Goal: Information Seeking & Learning: Learn about a topic

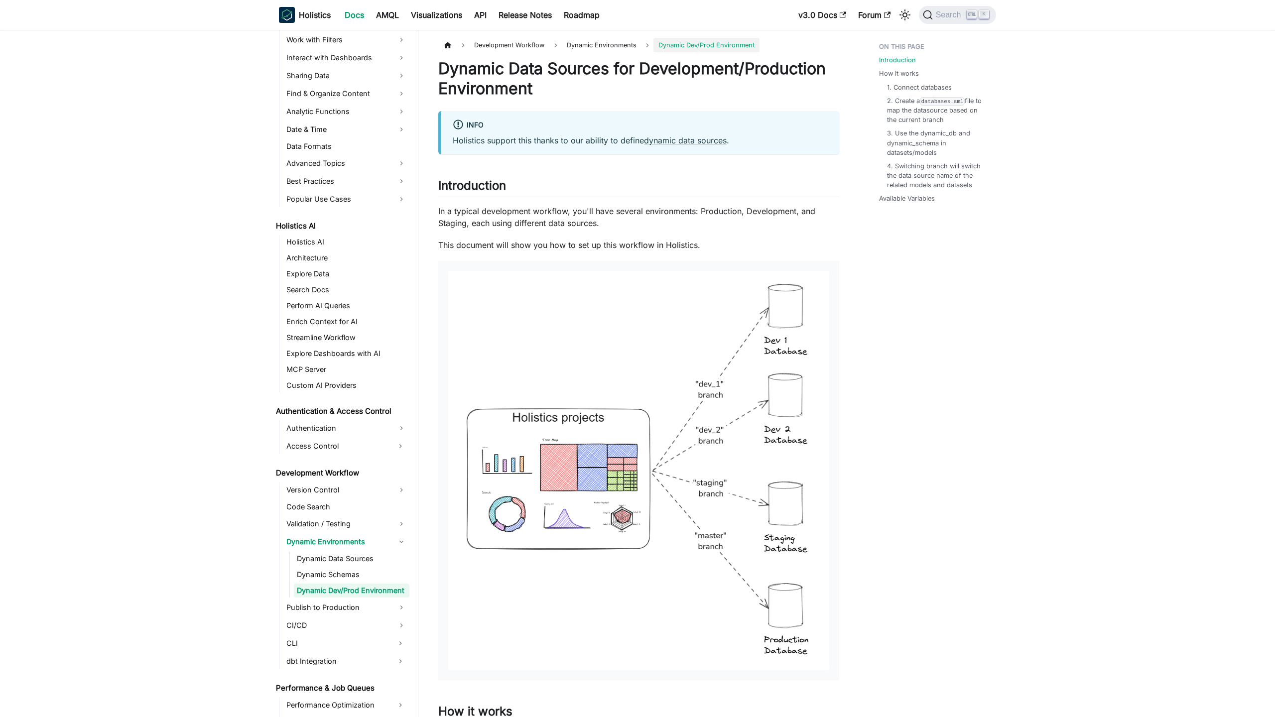
scroll to position [343, 0]
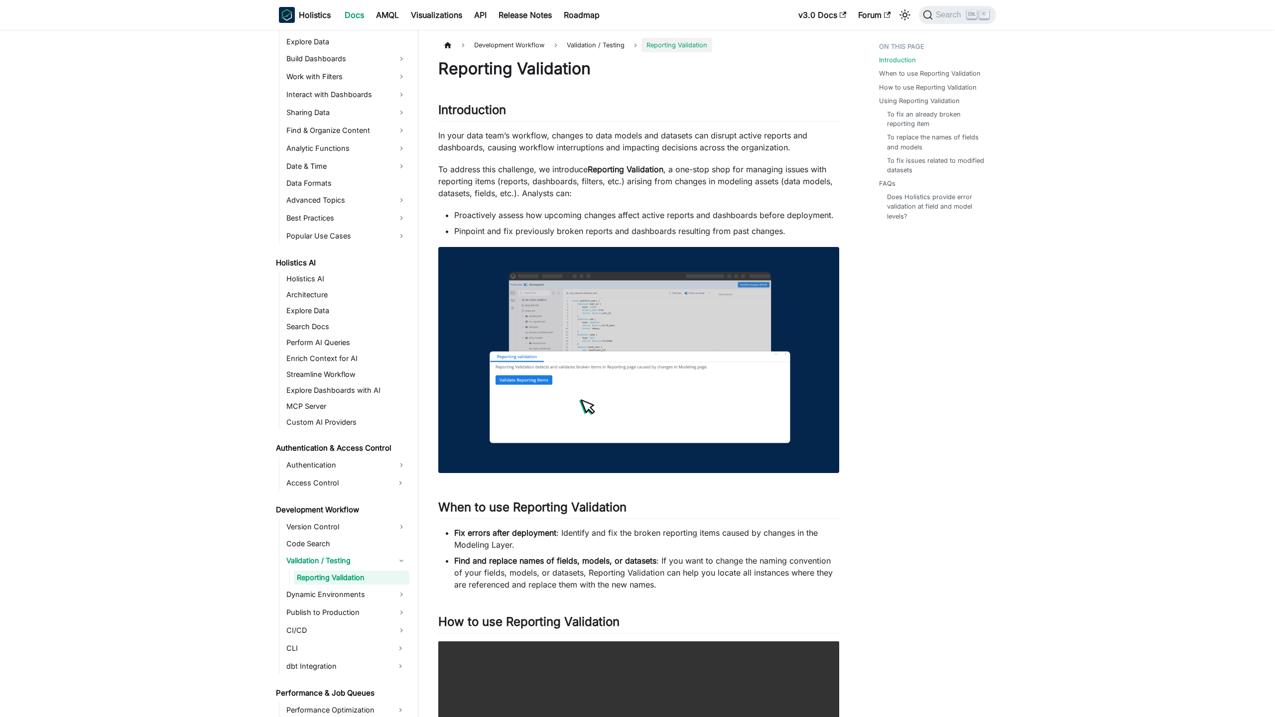
scroll to position [293, 0]
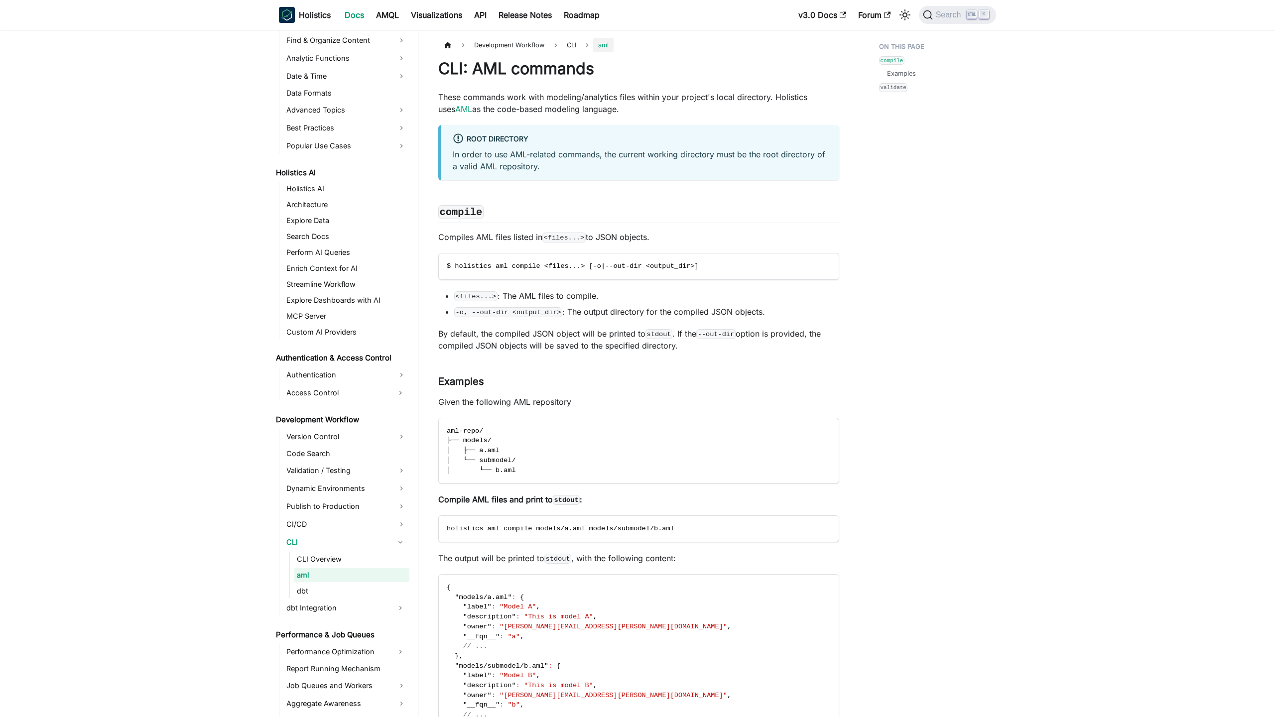
scroll to position [381, 0]
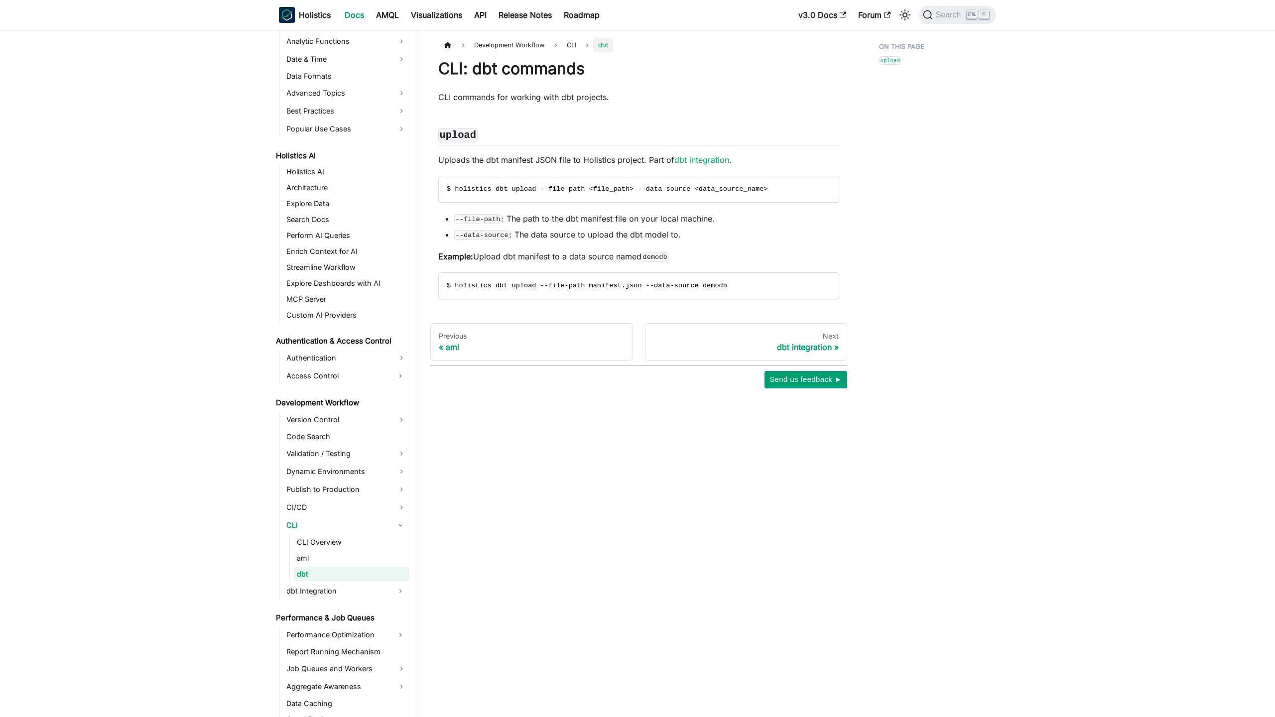
scroll to position [397, 0]
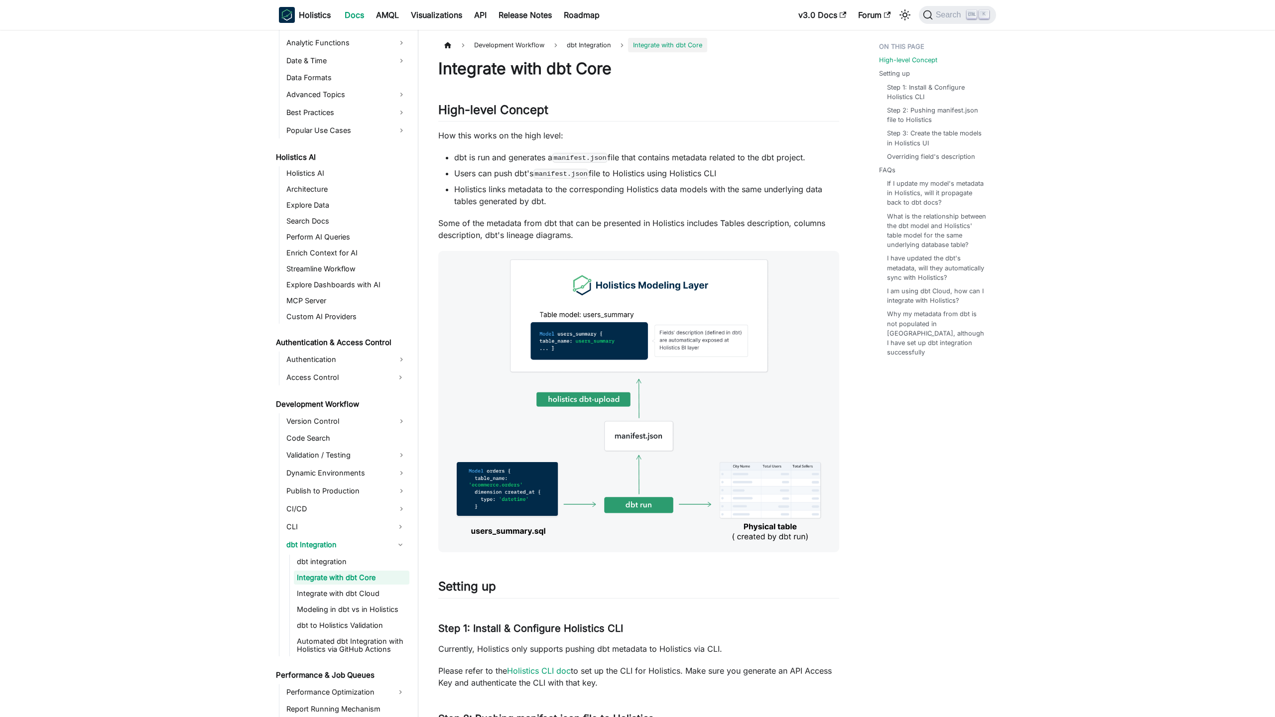
scroll to position [399, 0]
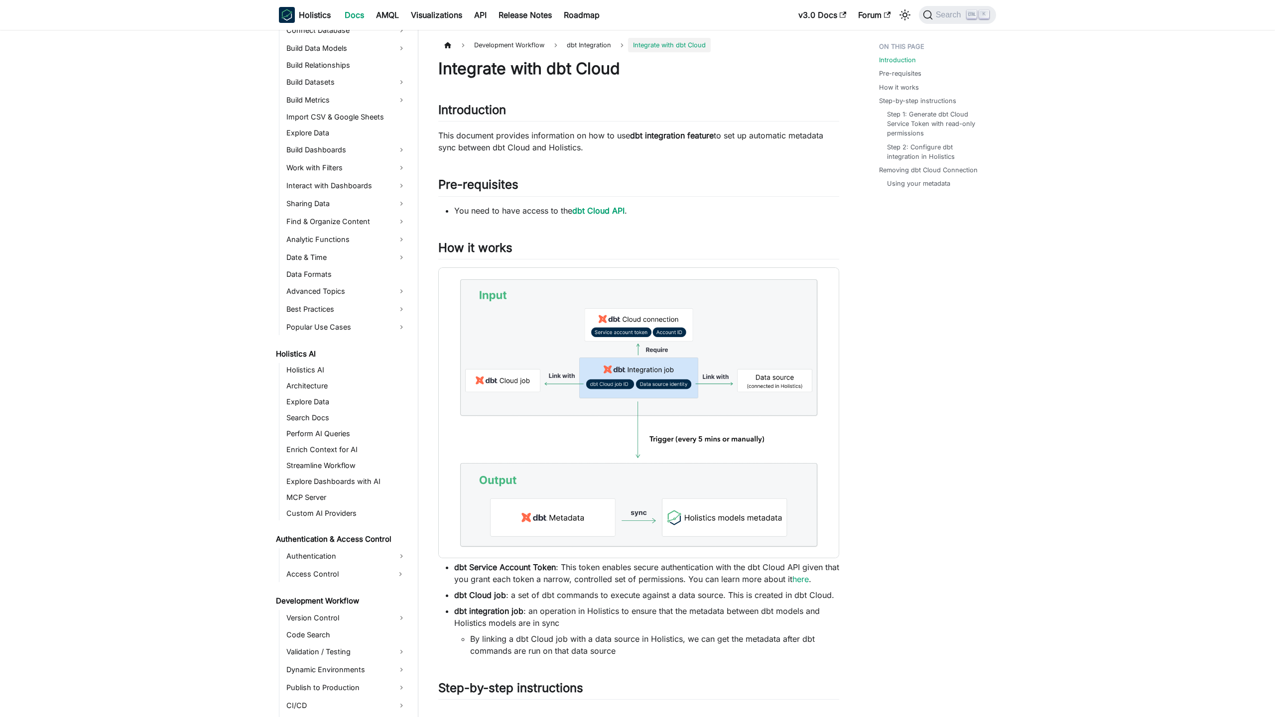
scroll to position [415, 0]
